Goal: Information Seeking & Learning: Compare options

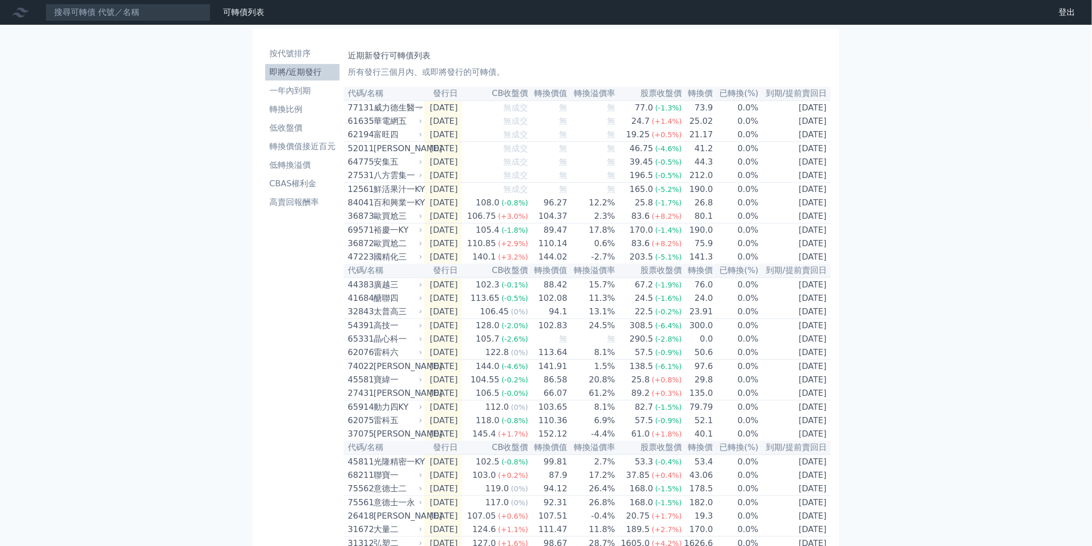
click at [909, 174] on div "可轉債列表 財務數據 可轉債列表 財務數據 登出 登出 按代號排序 即將/近期發行 一年內到期 轉換比例 低收盤價 轉換價值接近百元 低轉換溢價" at bounding box center [546, 351] width 1092 height 703
click at [397, 155] on div "[PERSON_NAME]" at bounding box center [396, 148] width 46 height 12
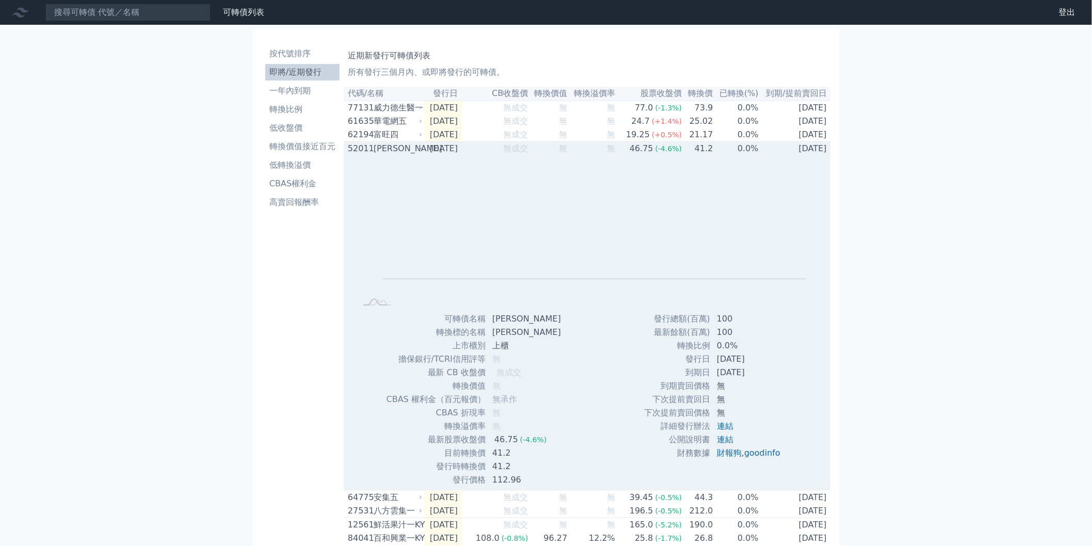
click at [411, 151] on div "[PERSON_NAME]" at bounding box center [396, 148] width 46 height 12
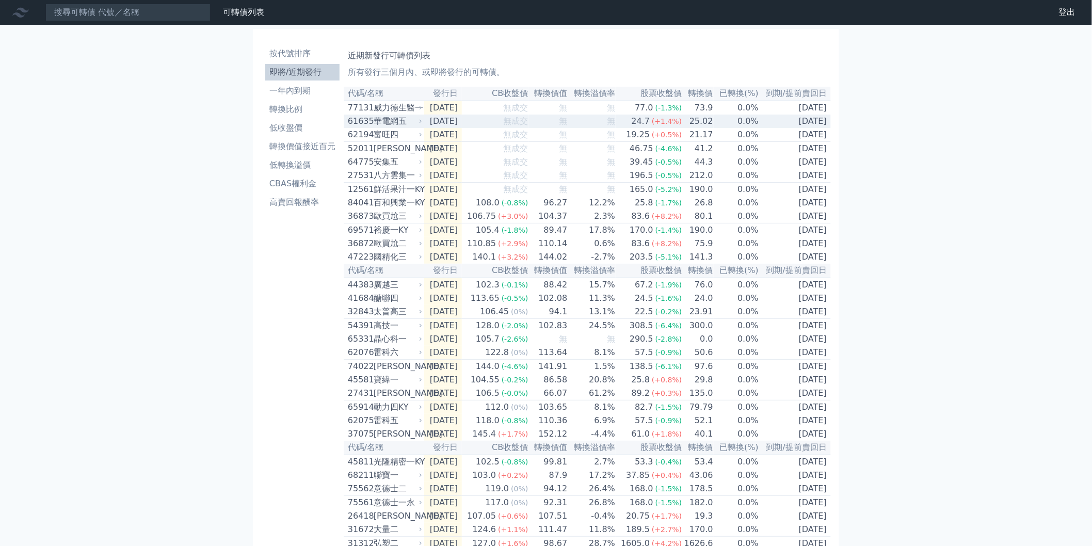
click at [690, 128] on td "25.02" at bounding box center [697, 121] width 31 height 13
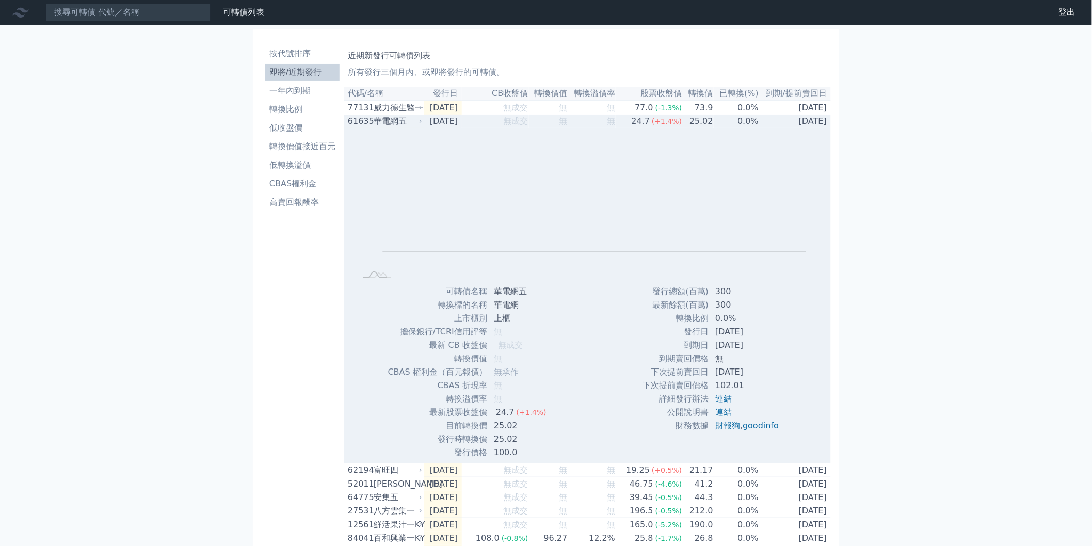
click at [698, 128] on td "25.02" at bounding box center [697, 121] width 31 height 13
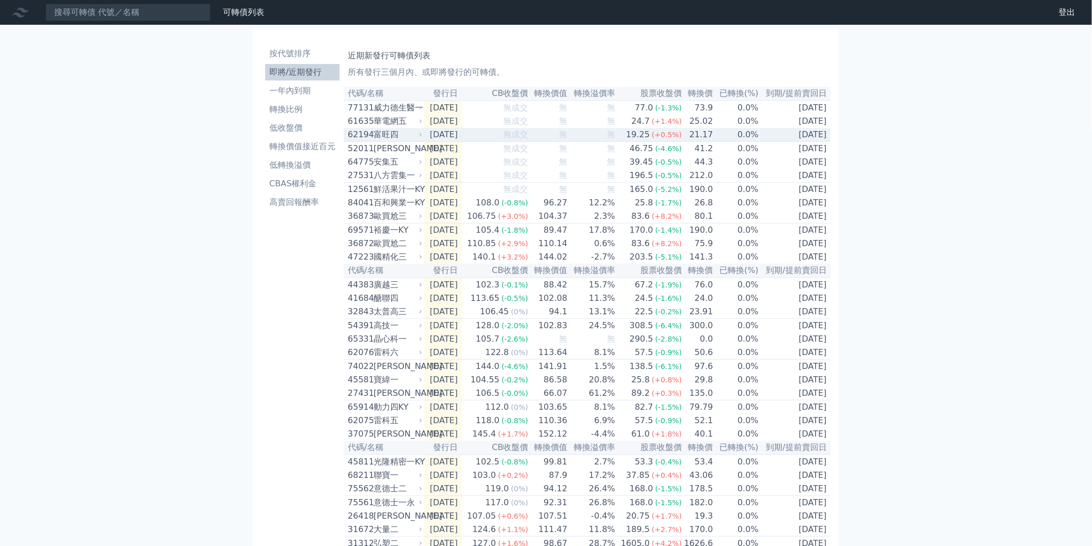
click at [675, 139] on span "(+0.5%)" at bounding box center [667, 135] width 30 height 8
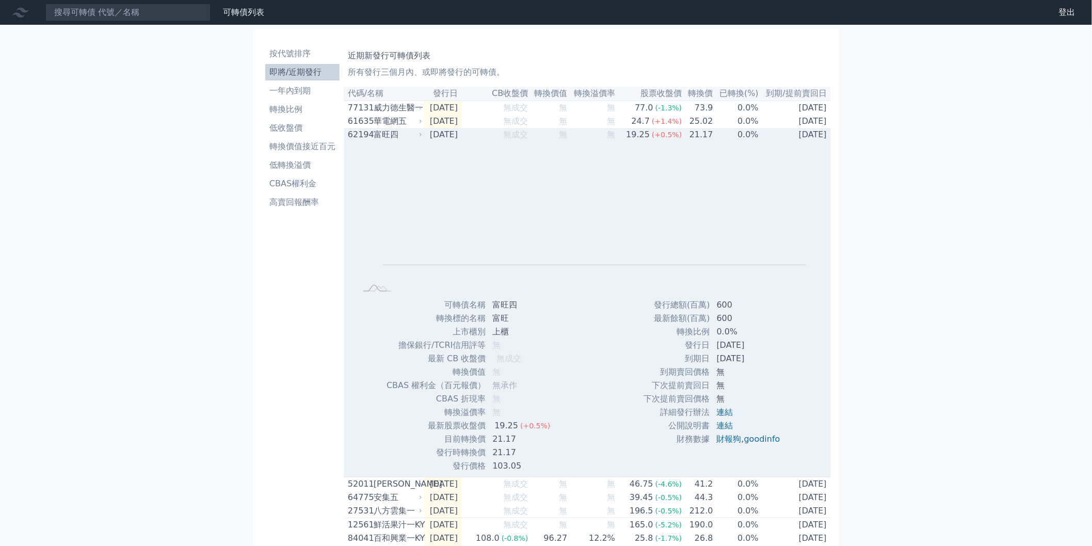
click at [676, 141] on div "(+0.5%)" at bounding box center [667, 134] width 30 height 12
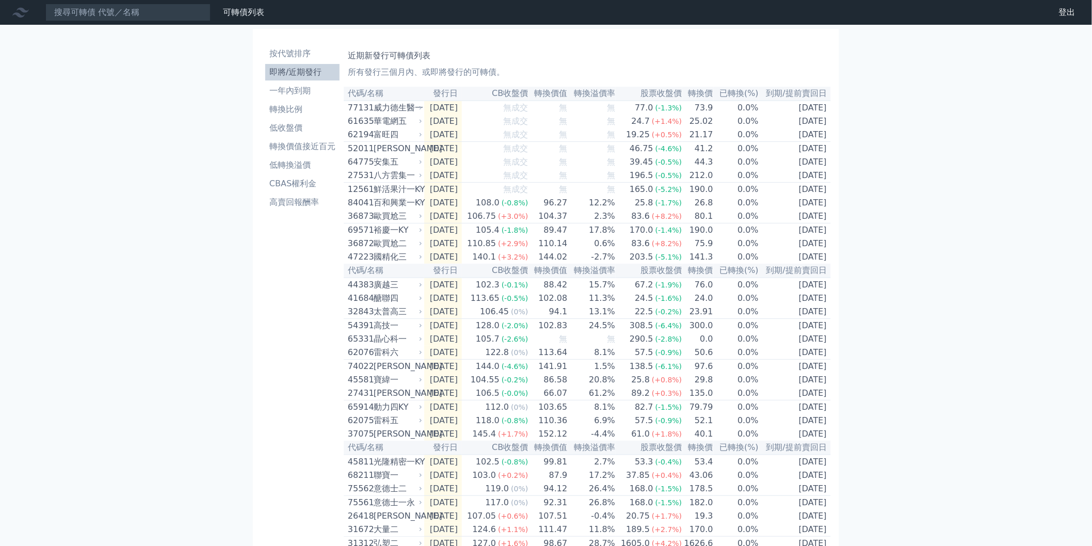
click at [927, 220] on div "可轉債列表 財務數據 可轉債列表 財務數據 登出 登出 按代號排序 即將/近期發行 一年內到期 轉換比例 低收盤價 轉換價值接近百元 低轉換溢價" at bounding box center [546, 351] width 1092 height 703
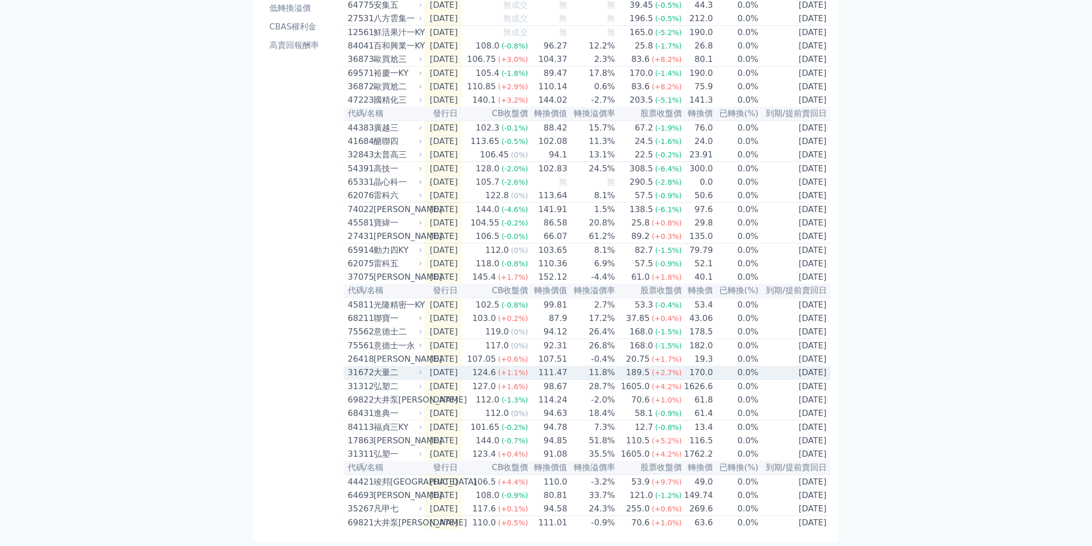
scroll to position [200, 0]
click at [933, 270] on div "可轉債列表 財務數據 可轉債列表 財務數據 登出 登出 按代號排序 即將/近期發行 一年內到期 轉換比例 低收盤價 轉換價值接近百元 低轉換溢價" at bounding box center [546, 194] width 1092 height 703
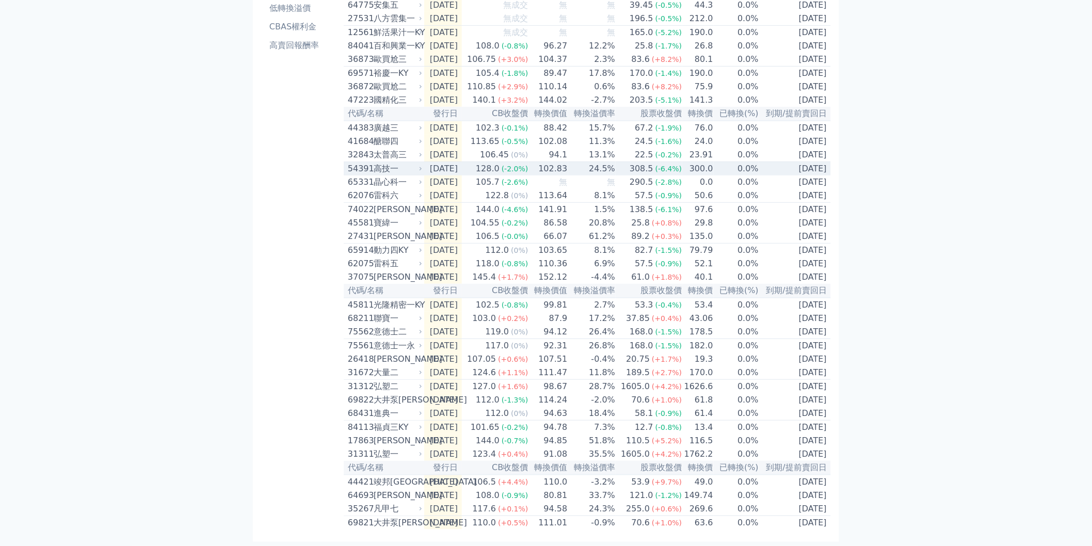
click at [715, 162] on td "0.0%" at bounding box center [735, 169] width 45 height 14
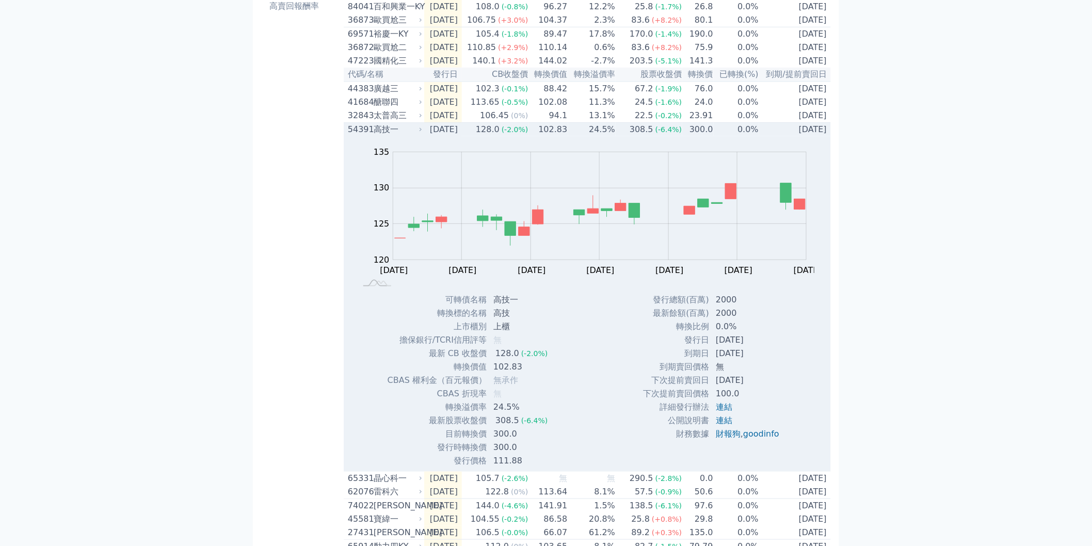
click at [709, 137] on td "300.0" at bounding box center [697, 130] width 31 height 14
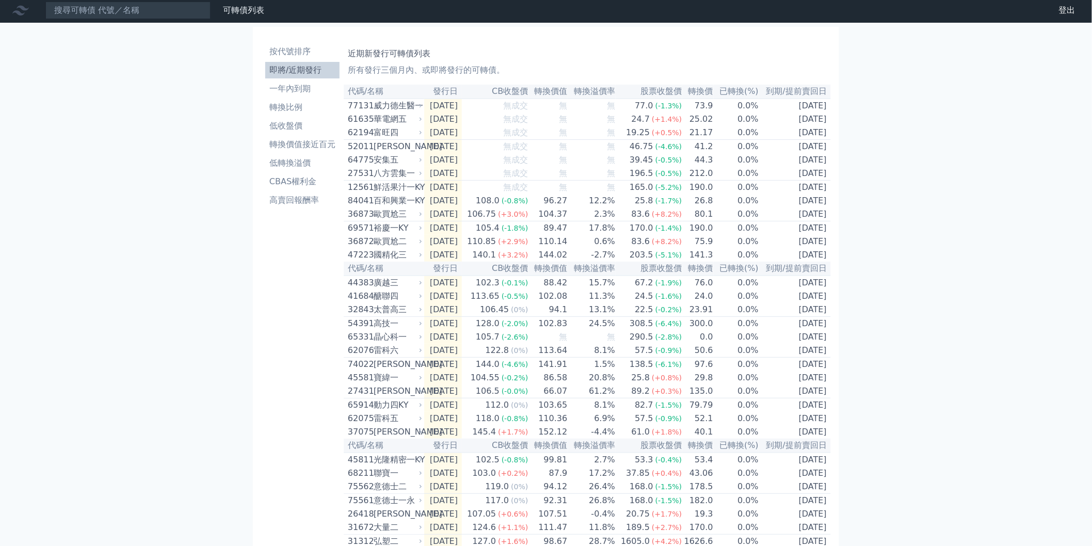
scroll to position [0, 0]
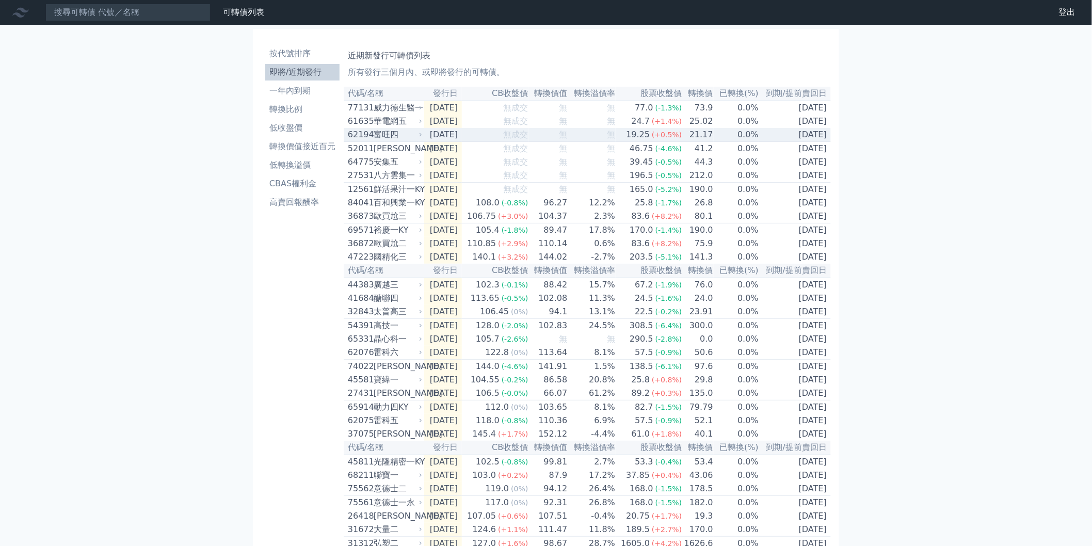
click at [700, 140] on td "21.17" at bounding box center [697, 135] width 31 height 14
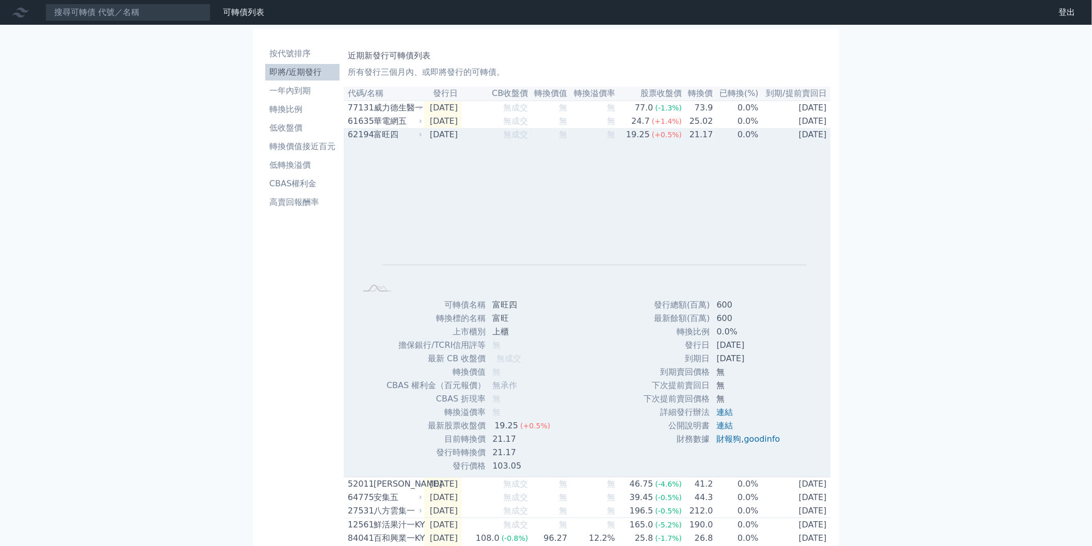
click at [715, 137] on td "0.0%" at bounding box center [735, 134] width 45 height 13
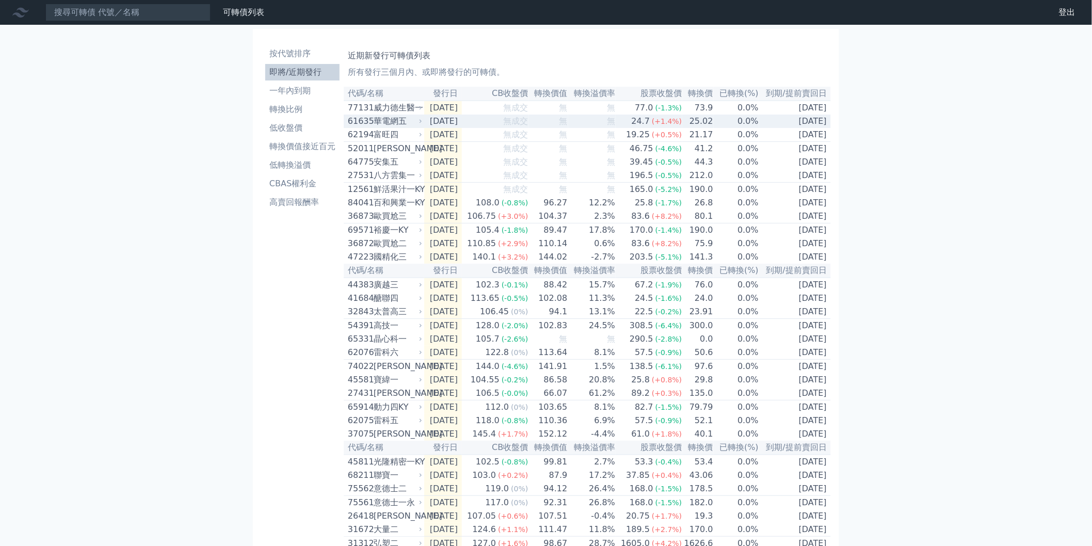
click at [735, 121] on td "0.0%" at bounding box center [735, 121] width 45 height 13
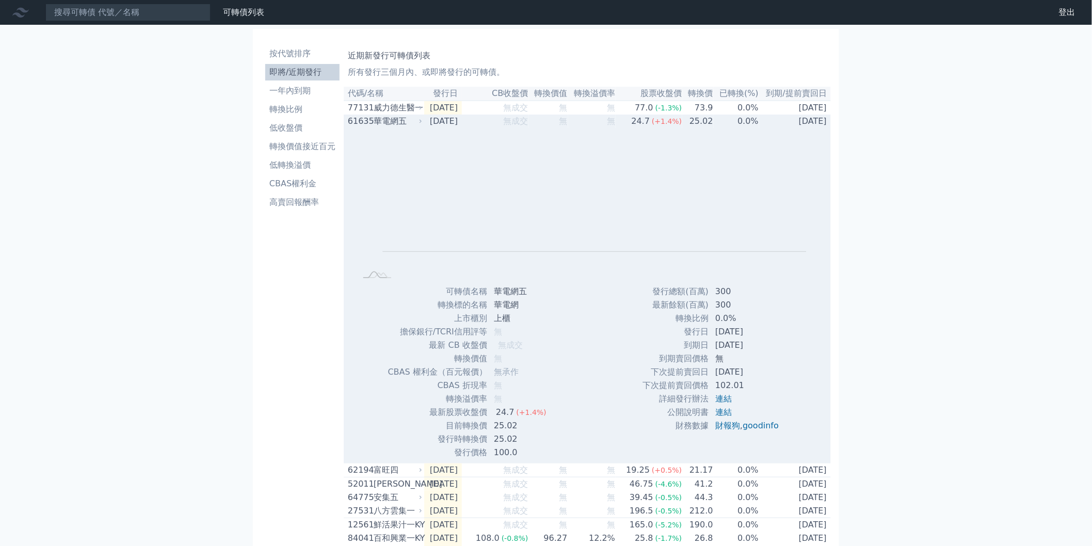
click at [735, 125] on td "0.0%" at bounding box center [735, 121] width 45 height 13
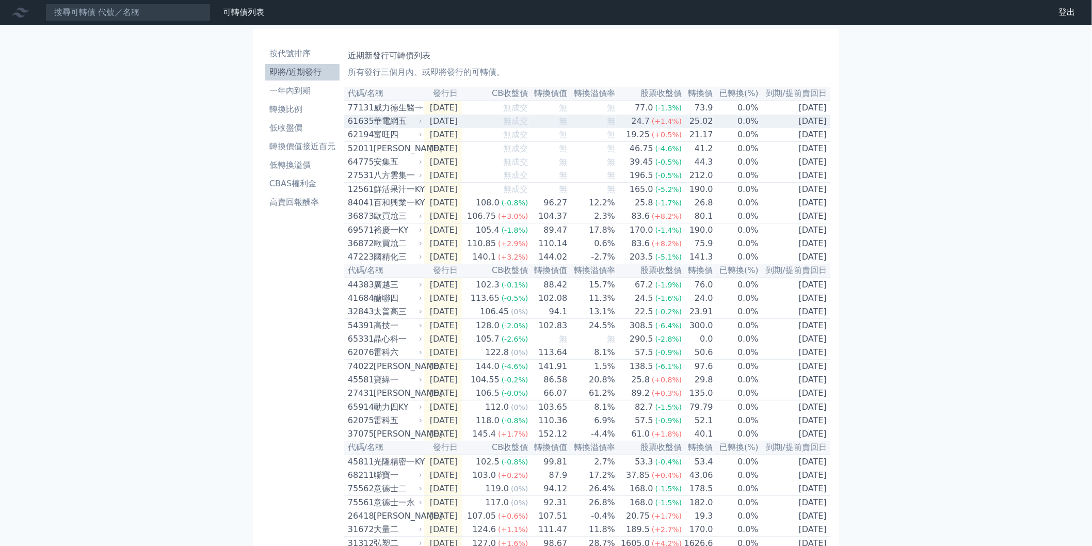
click at [640, 122] on div "24.7" at bounding box center [640, 121] width 23 height 12
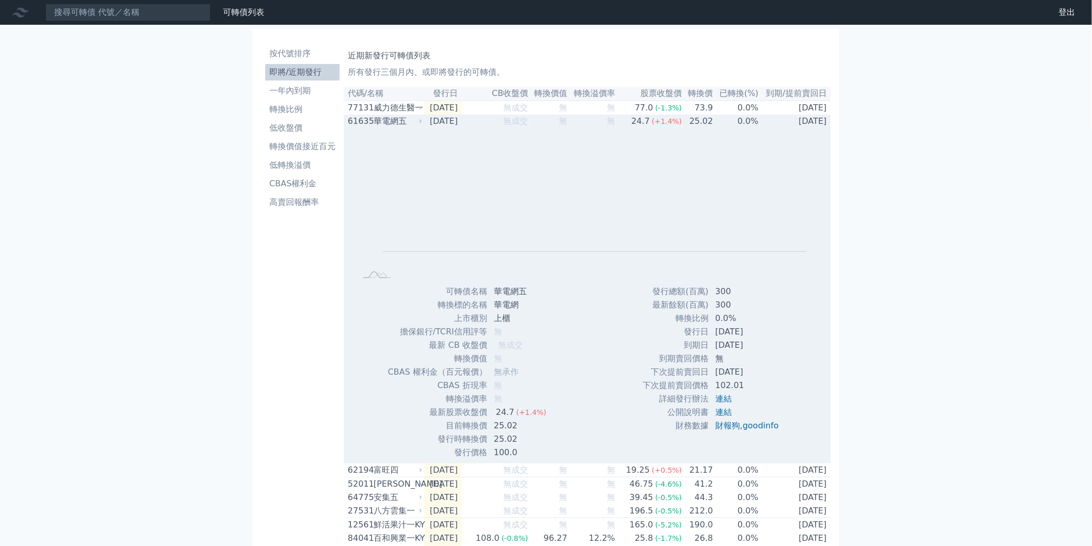
click at [721, 120] on td "0.0%" at bounding box center [735, 121] width 45 height 13
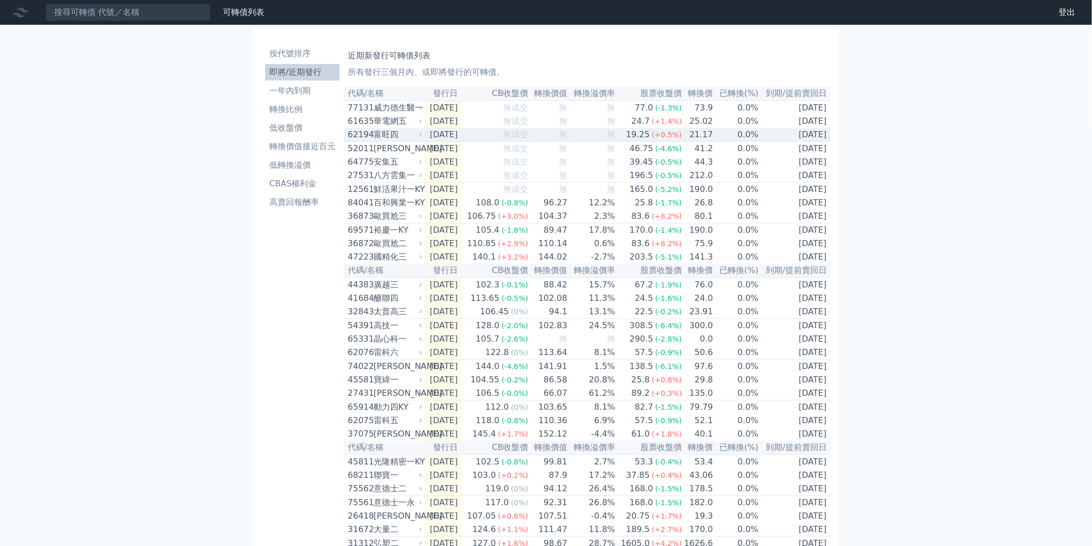
click at [720, 138] on td "0.0%" at bounding box center [735, 135] width 45 height 14
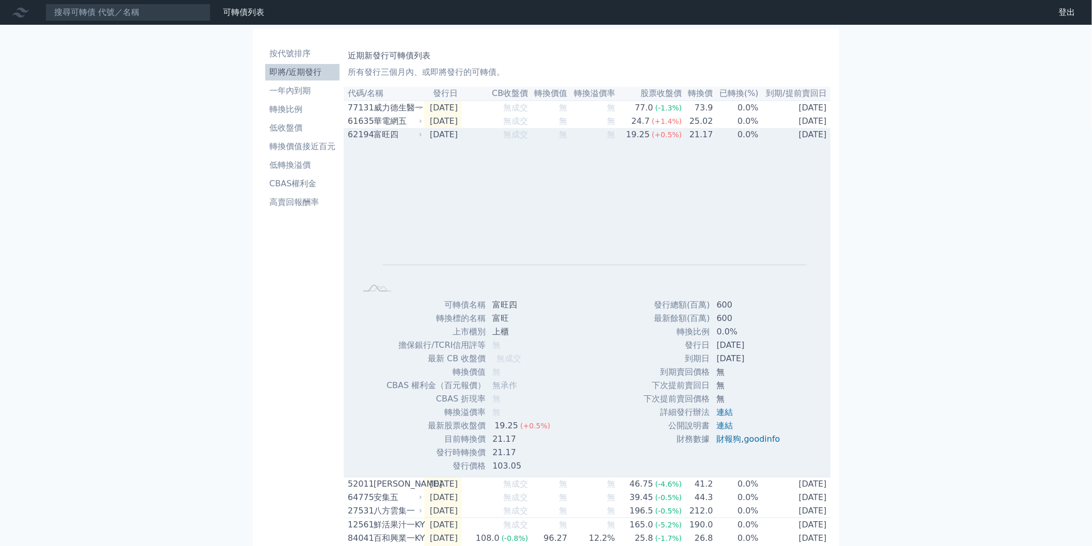
click at [720, 138] on td "0.0%" at bounding box center [735, 134] width 45 height 13
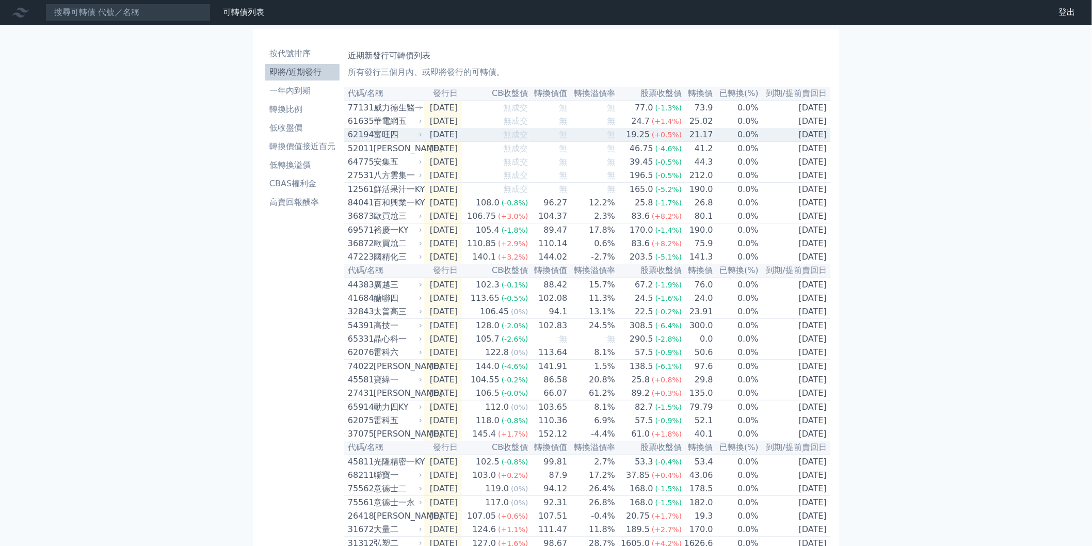
click at [720, 141] on td "0.0%" at bounding box center [735, 135] width 45 height 14
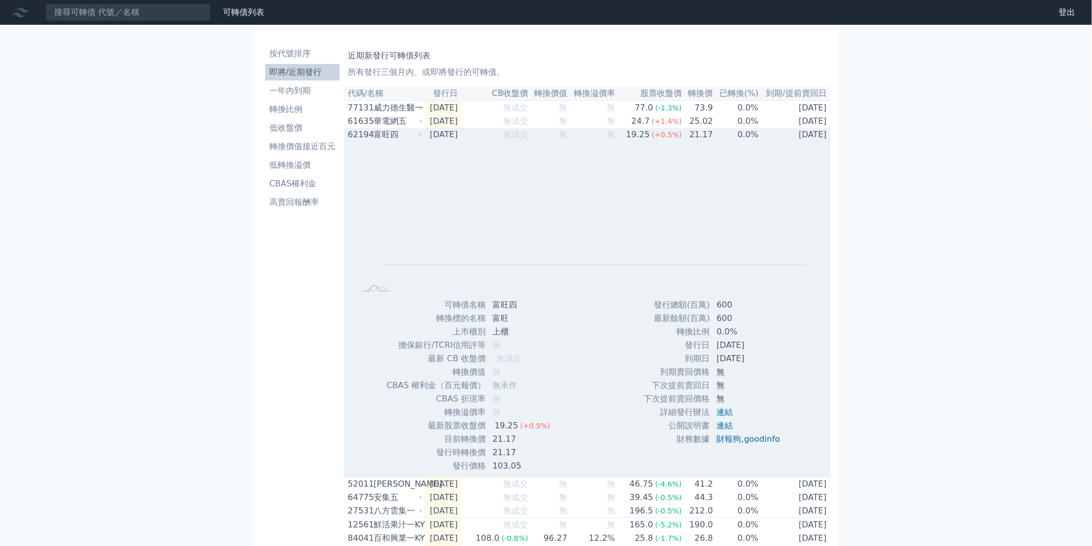
click at [720, 141] on td "0.0%" at bounding box center [735, 134] width 45 height 13
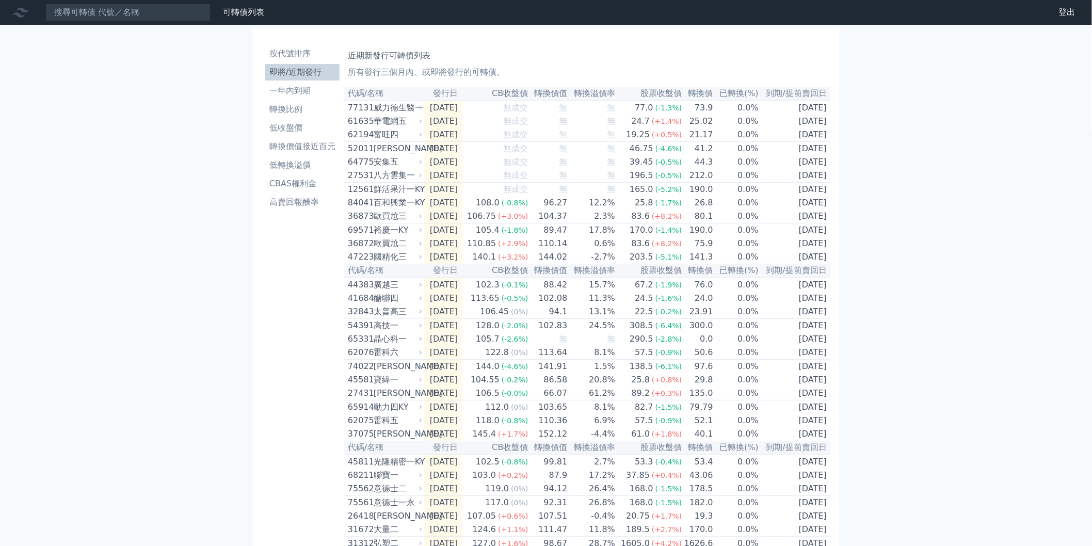
click at [885, 130] on div "可轉債列表 財務數據 可轉債列表 財務數據 登出 登出 按代號排序 即將/近期發行 一年內到期 轉換比例 低收盤價 轉換價值接近百元 低轉換溢價" at bounding box center [546, 351] width 1092 height 703
